Goal: Task Accomplishment & Management: Manage account settings

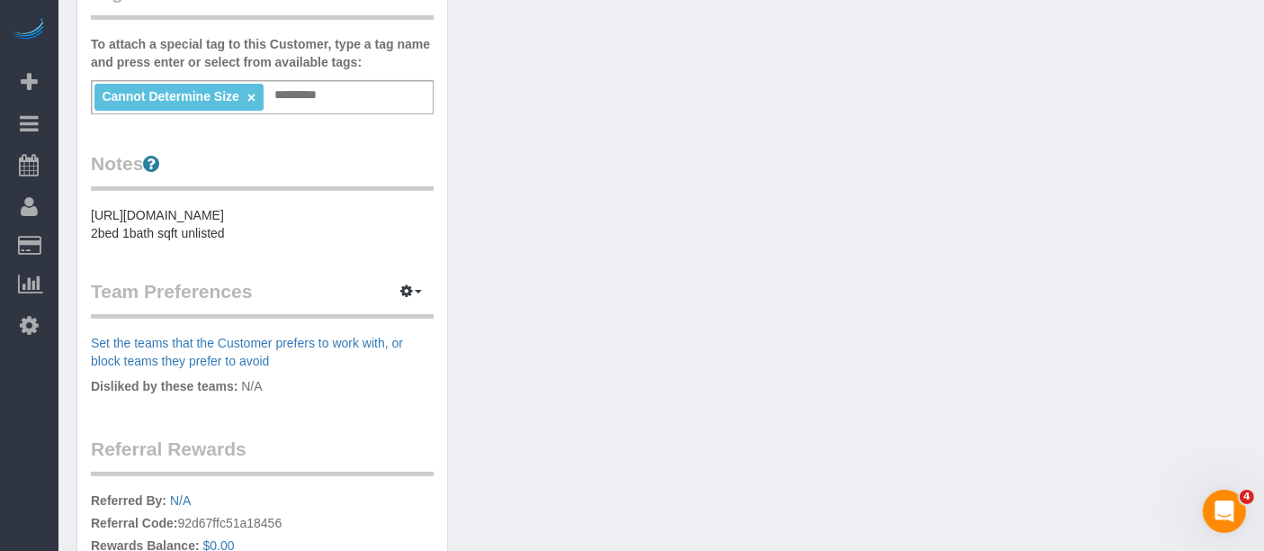
scroll to position [499, 0]
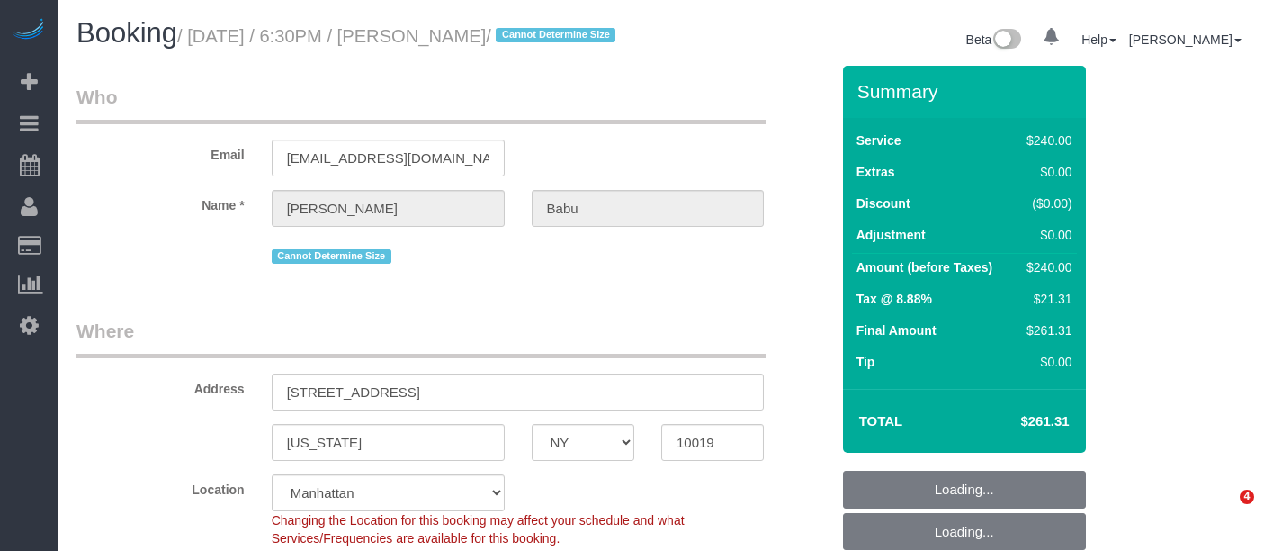
select select "NY"
select select "string:[GEOGRAPHIC_DATA]"
select select "object:757"
select select "string:stripe-pm_1Rs7Si4VGloSiKo7sWihnv0c"
select select "180"
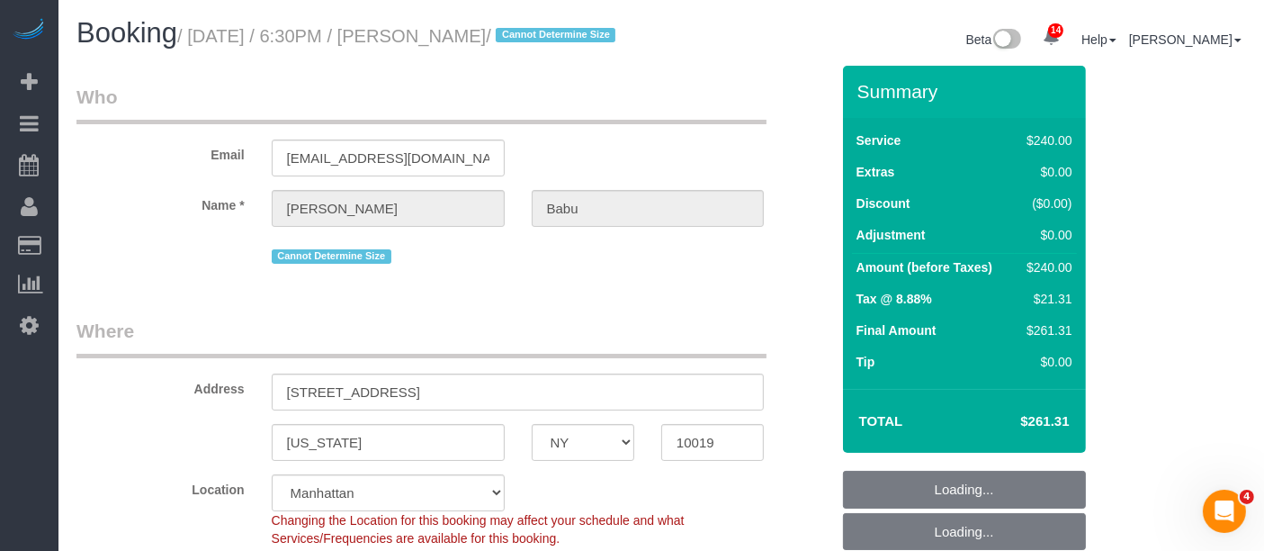
select select "number:89"
select select "number:90"
select select "number:15"
select select "number:5"
select select "object:1345"
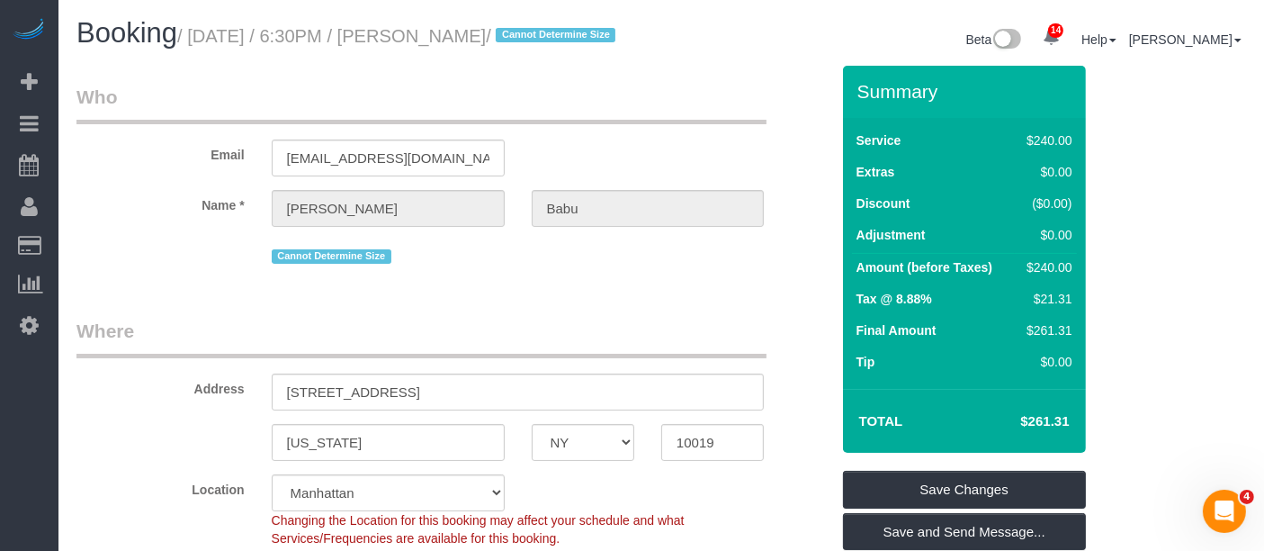
scroll to position [399, 0]
